Goal: Task Accomplishment & Management: Complete application form

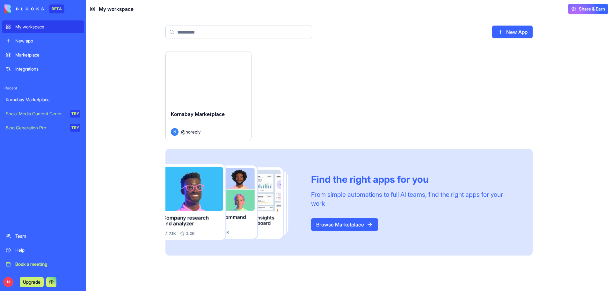
click at [201, 93] on div "Launch" at bounding box center [208, 78] width 85 height 54
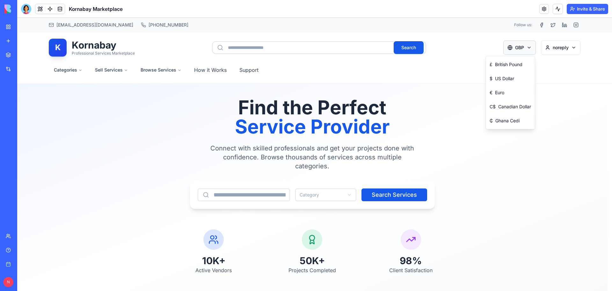
click at [504, 119] on span "Ghana Cedi" at bounding box center [508, 120] width 24 height 6
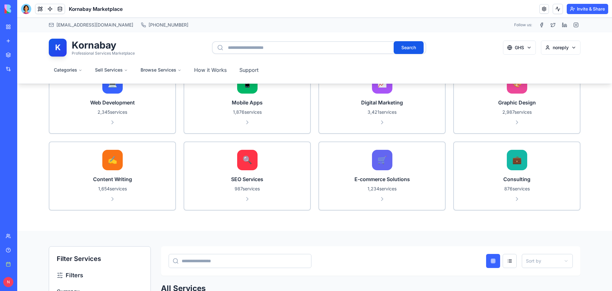
scroll to position [383, 0]
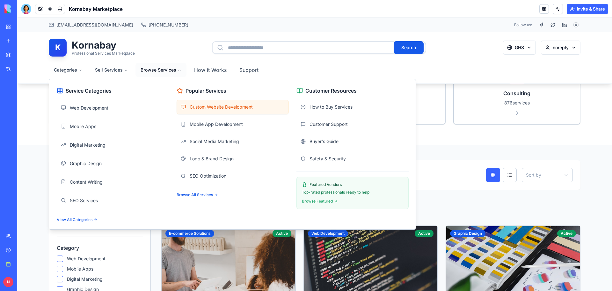
click at [201, 106] on span "Custom Website Development" at bounding box center [221, 107] width 63 height 6
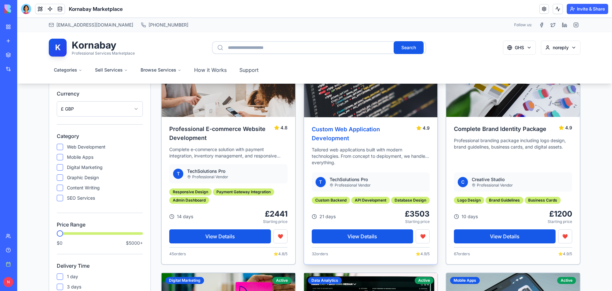
scroll to position [574, 0]
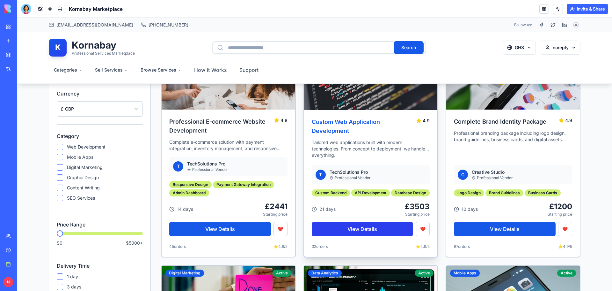
click at [356, 229] on button "View Details" at bounding box center [363, 229] width 102 height 14
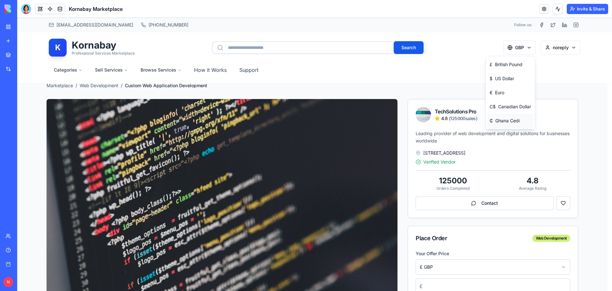
click at [519, 119] on span "Ghana Cedi" at bounding box center [508, 120] width 24 height 6
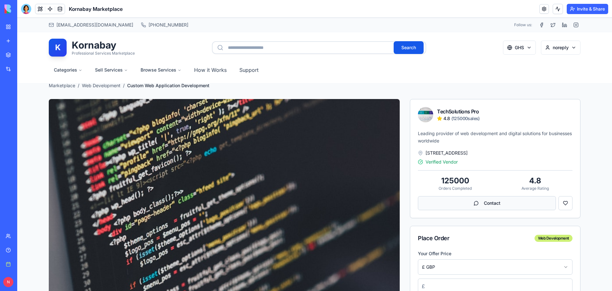
click at [476, 206] on button "Contact" at bounding box center [487, 203] width 138 height 14
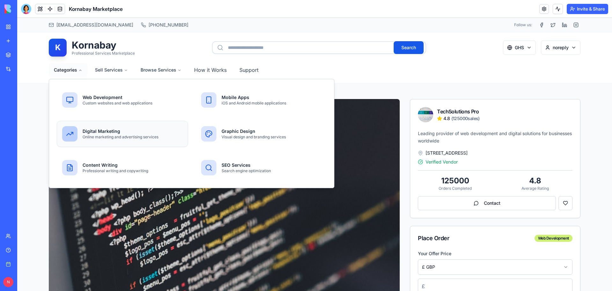
click at [86, 132] on h3 "Digital Marketing" at bounding box center [133, 131] width 100 height 6
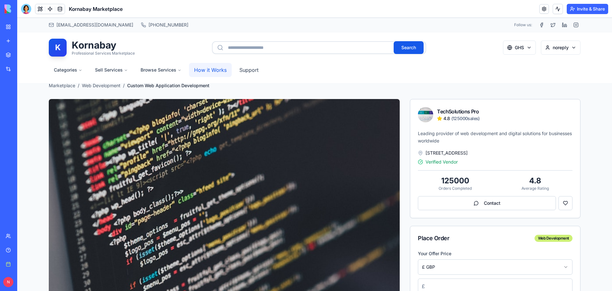
click at [215, 67] on link "How it Works" at bounding box center [210, 70] width 43 height 14
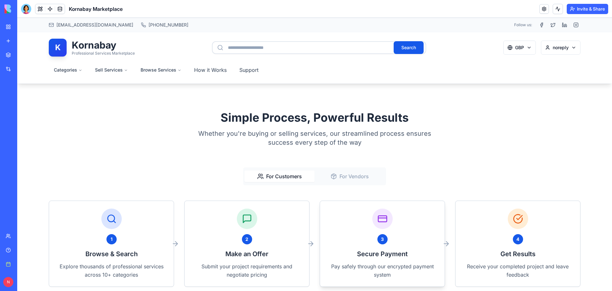
scroll to position [159, 0]
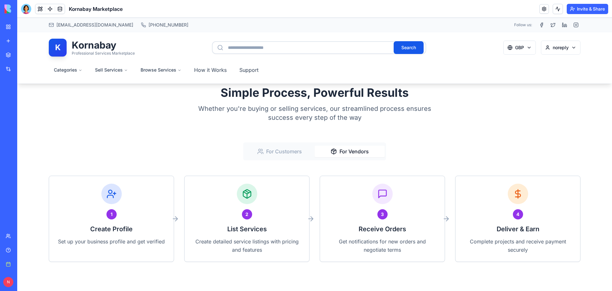
click at [352, 145] on button "For Vendors" at bounding box center [350, 150] width 70 height 11
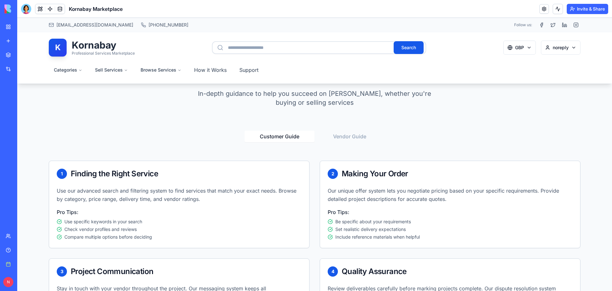
scroll to position [447, 0]
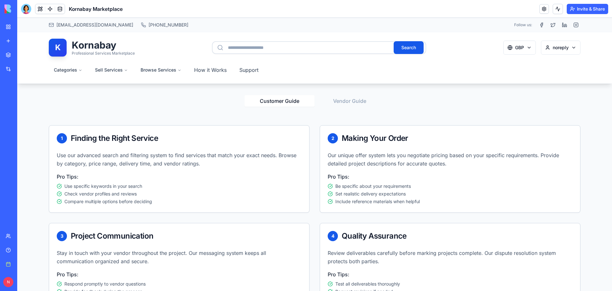
click at [347, 97] on button "Vendor Guide" at bounding box center [350, 100] width 70 height 11
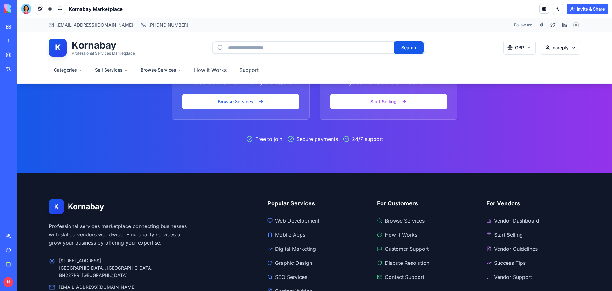
scroll to position [1435, 0]
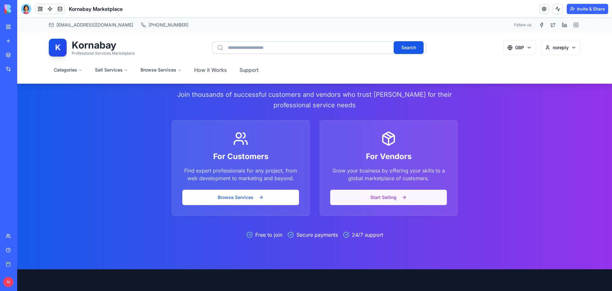
click at [362, 197] on button "Start Selling" at bounding box center [388, 196] width 117 height 15
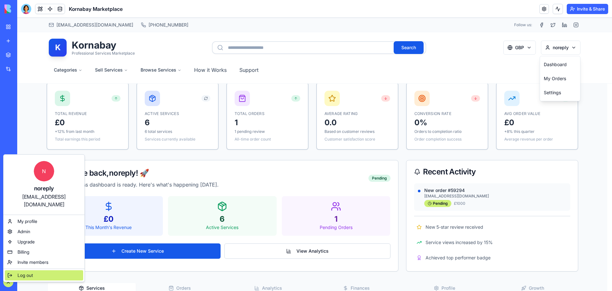
click at [28, 272] on span "Log out" at bounding box center [25, 275] width 15 height 6
